Goal: Task Accomplishment & Management: Use online tool/utility

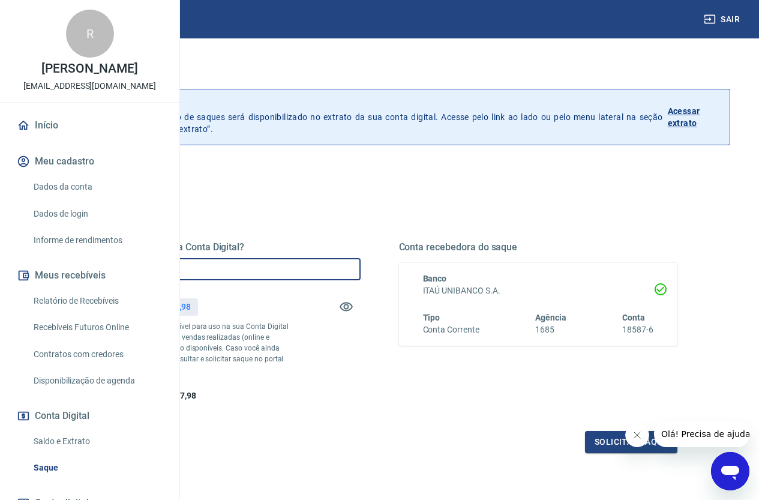
click at [360, 266] on input "R$ 0,00" at bounding box center [221, 269] width 279 height 22
type input "R$ 8.387,90"
click at [464, 364] on div "Quanto deseja sacar da Conta Digital? R$ 8.387,90 ​ Saldo total*: R$ 8.387,98 *…" at bounding box center [380, 321] width 596 height 161
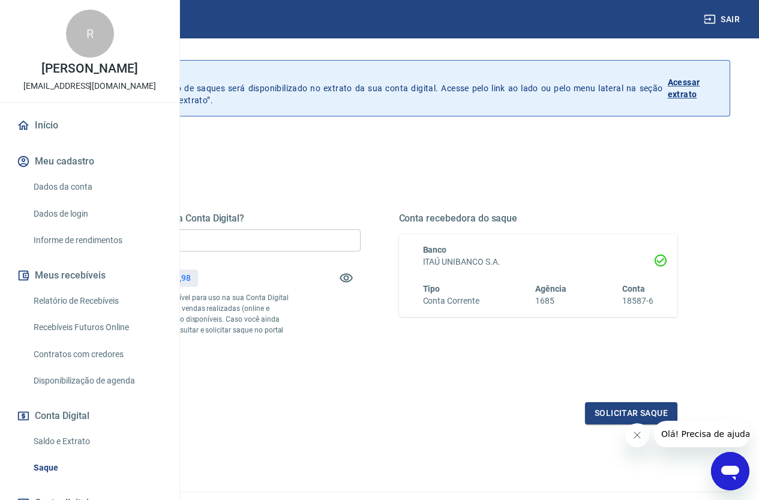
scroll to position [60, 0]
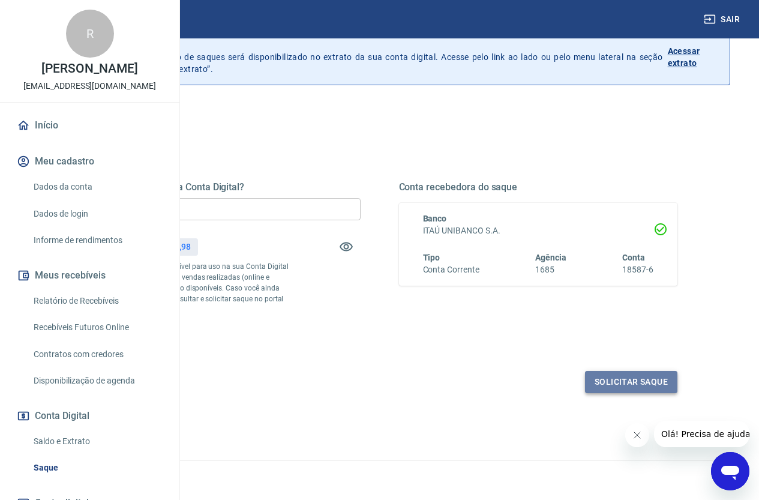
click at [626, 393] on button "Solicitar saque" at bounding box center [631, 382] width 92 height 22
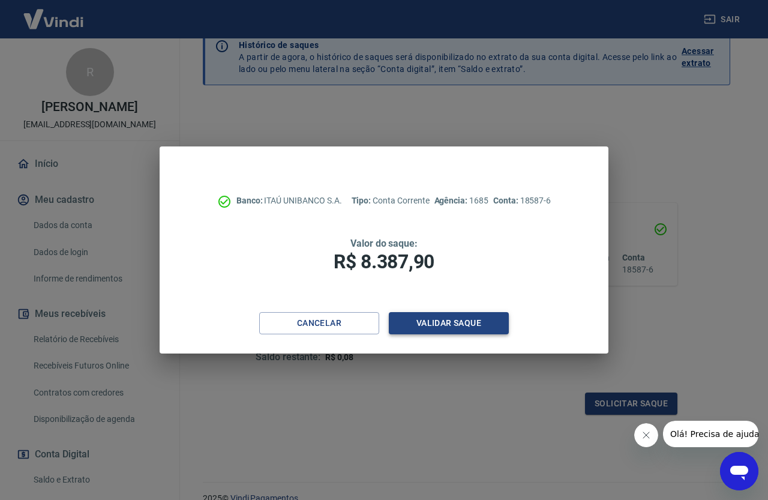
click at [435, 323] on button "Validar saque" at bounding box center [449, 323] width 120 height 22
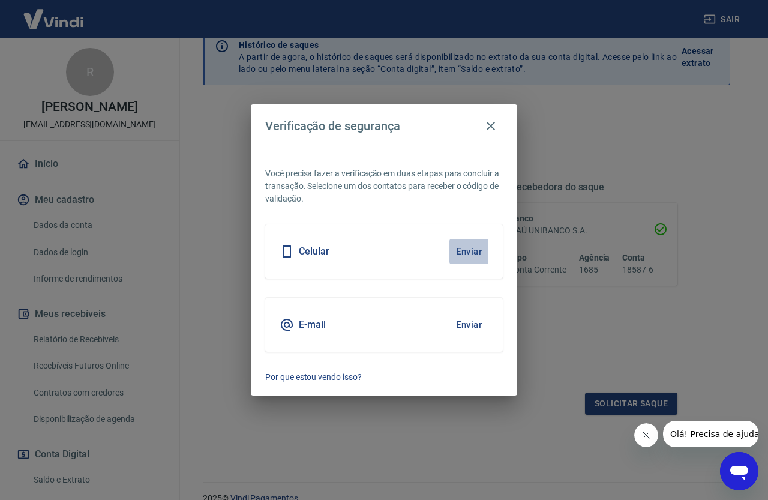
click at [468, 250] on button "Enviar" at bounding box center [468, 251] width 39 height 25
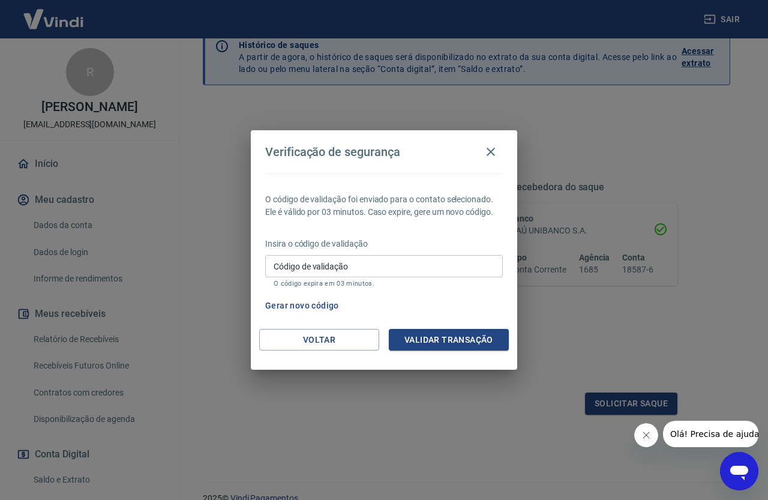
click at [314, 304] on button "Gerar novo código" at bounding box center [301, 305] width 83 height 22
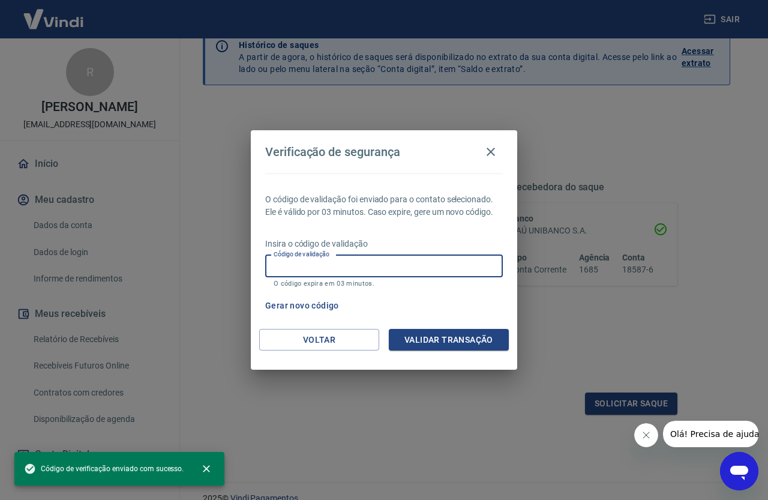
click at [309, 260] on div "Código de validação Código de validação O código expira em 03 minutos." at bounding box center [384, 271] width 238 height 32
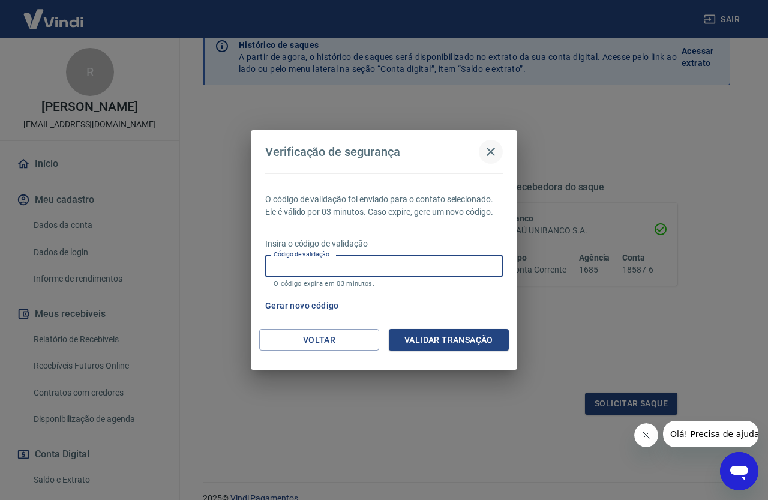
click at [492, 152] on icon "button" at bounding box center [490, 152] width 14 height 14
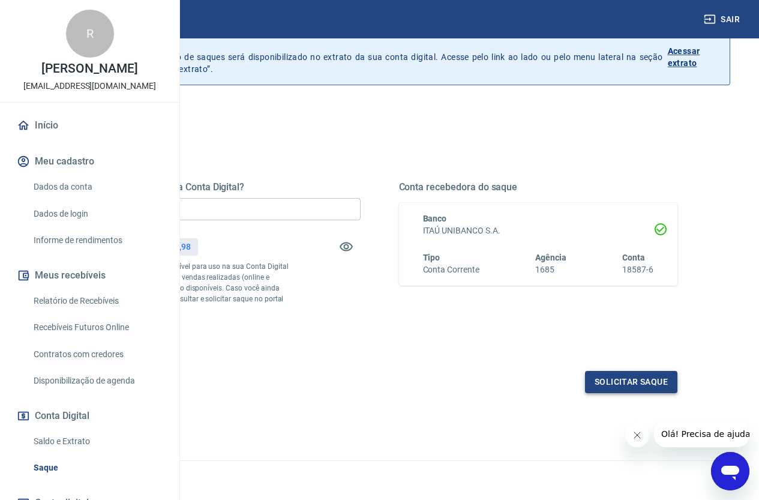
click at [644, 393] on button "Solicitar saque" at bounding box center [631, 382] width 92 height 22
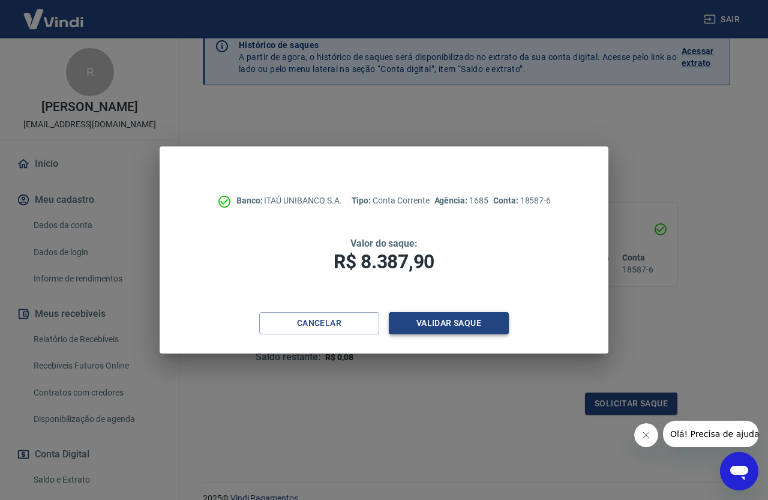
click at [456, 325] on button "Validar saque" at bounding box center [449, 323] width 120 height 22
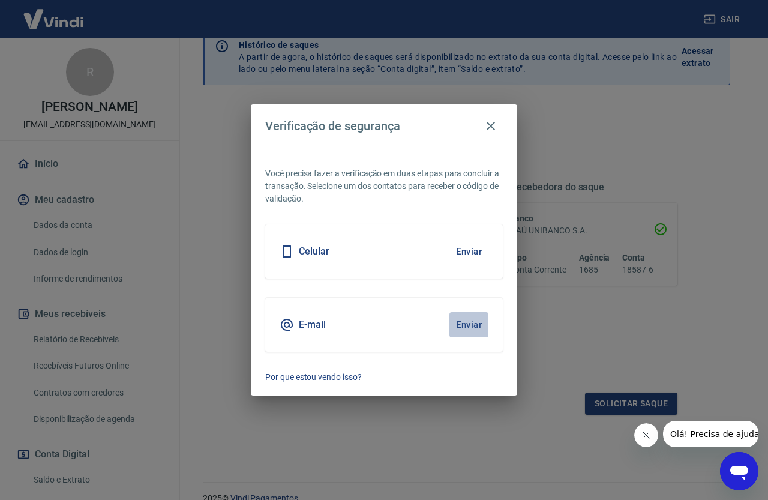
click at [462, 324] on button "Enviar" at bounding box center [468, 324] width 39 height 25
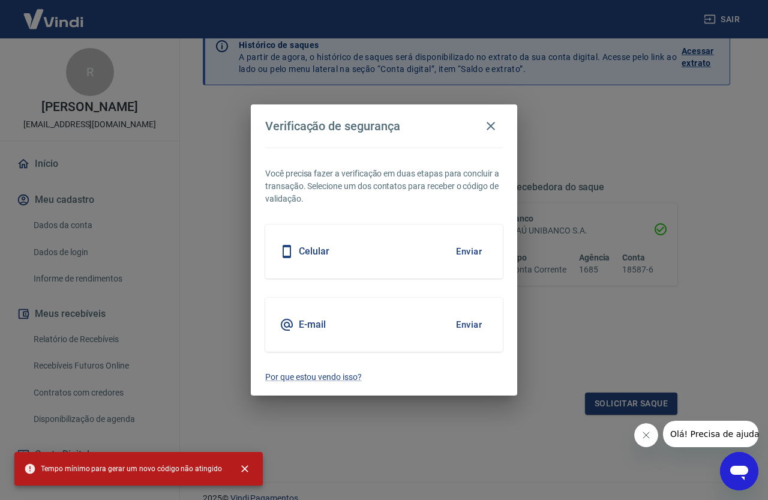
click at [302, 248] on h5 "Celular" at bounding box center [314, 251] width 31 height 12
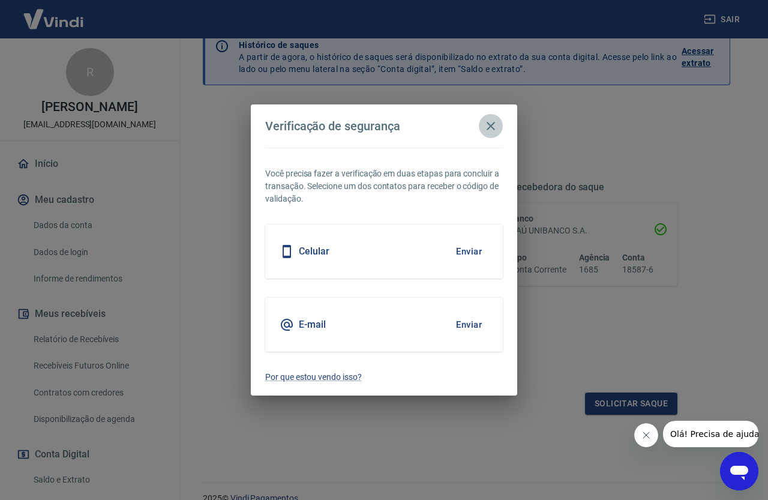
click at [492, 128] on icon "button" at bounding box center [490, 126] width 8 height 8
